Goal: Obtain resource: Download file/media

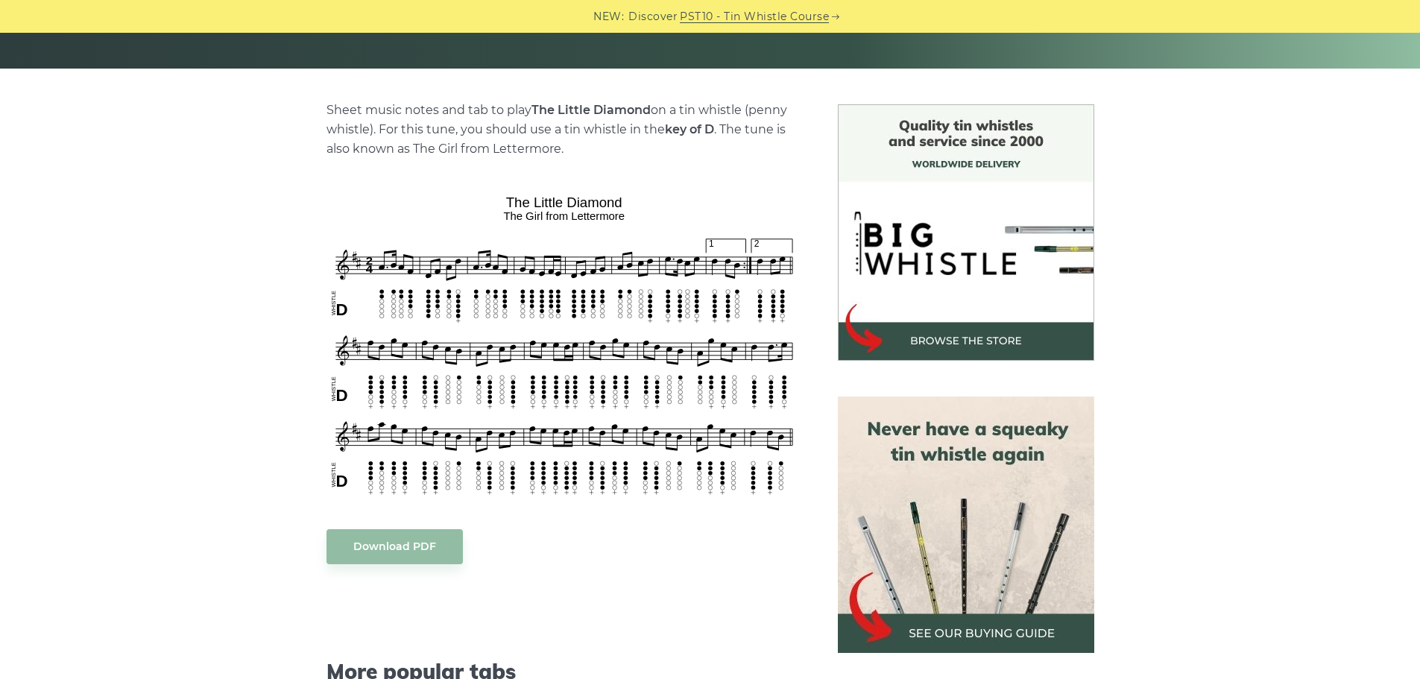
scroll to position [447, 0]
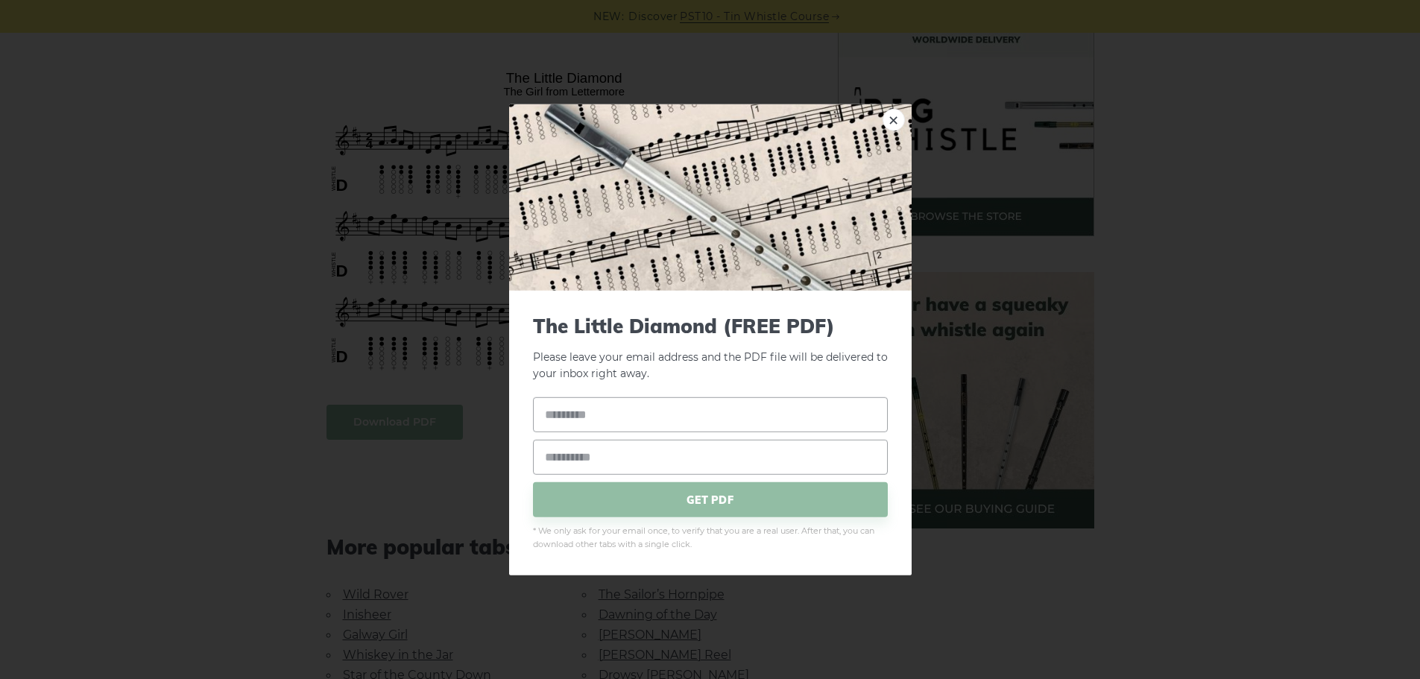
click at [398, 413] on body "NEW: Discover PST10 - Tin Whistle Course Lessons Fingering Charts Tabs & Notes …" at bounding box center [710, 677] width 1420 height 2249
click at [608, 420] on input "text" at bounding box center [710, 414] width 355 height 35
type input "**********"
click at [690, 503] on span "GET PDF" at bounding box center [710, 499] width 355 height 35
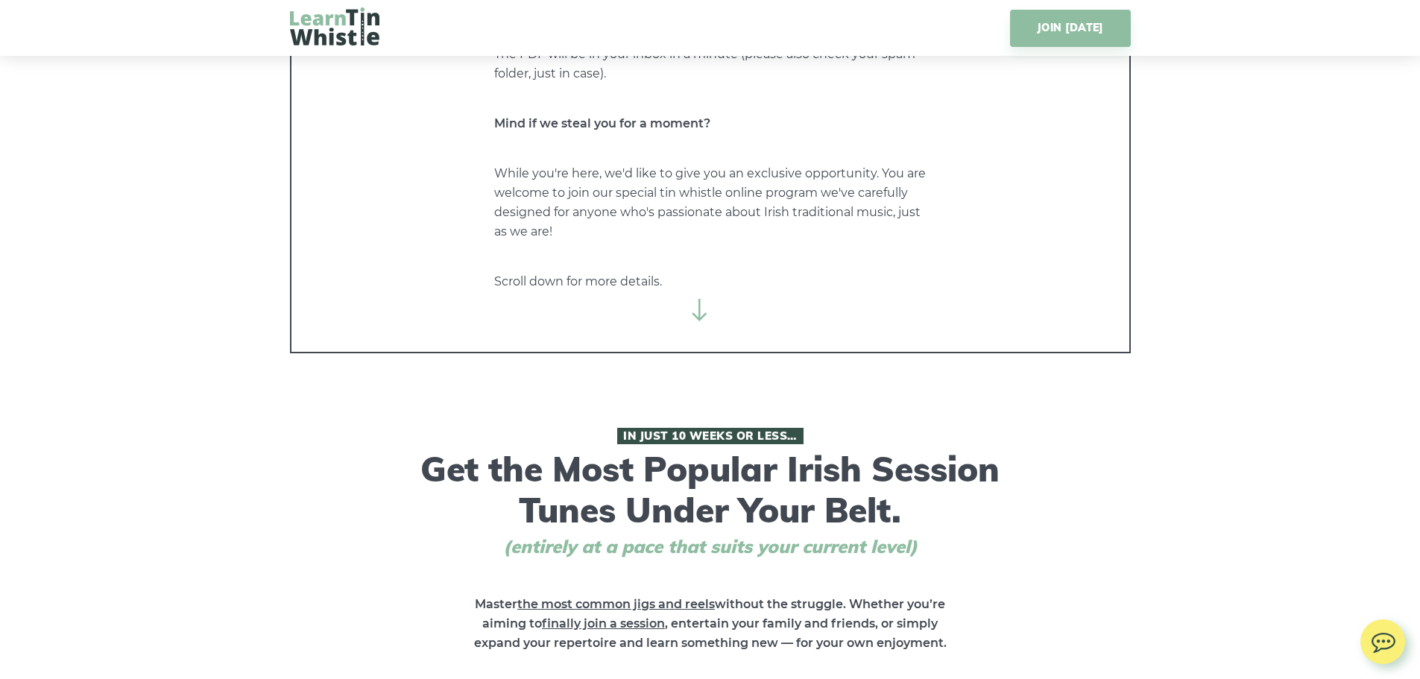
scroll to position [298, 0]
